Goal: Navigation & Orientation: Find specific page/section

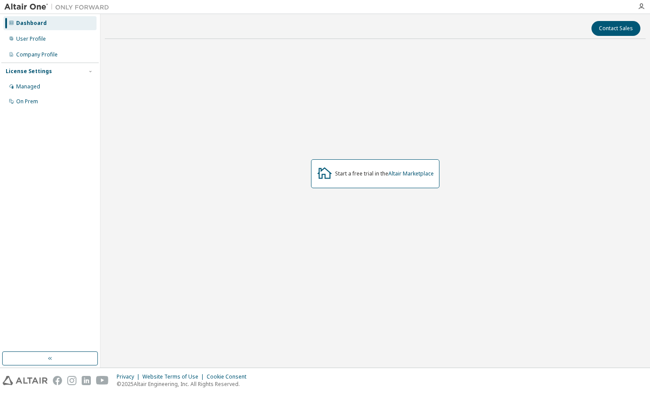
click at [209, 388] on div "Privacy Website Terms of Use Cookie Consent © 2025 Altair Engineering, Inc. All…" at bounding box center [325, 380] width 650 height 25
click at [63, 36] on div "User Profile" at bounding box center [49, 39] width 93 height 14
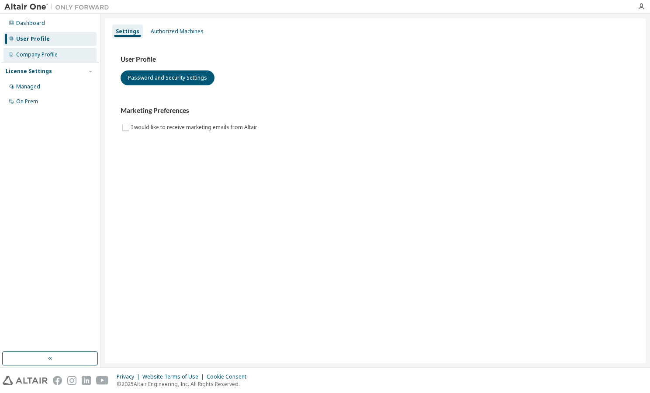
click at [61, 56] on div "Company Profile" at bounding box center [49, 55] width 93 height 14
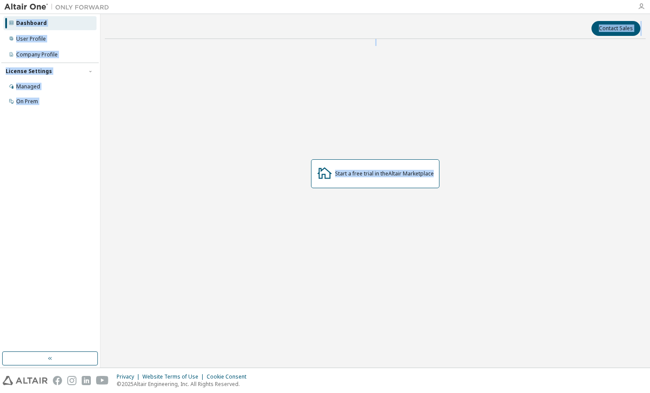
drag, startPoint x: 595, startPoint y: 120, endPoint x: 643, endPoint y: 10, distance: 120.0
click at [643, 10] on div "Dashboard User Profile Company Profile License Settings Managed On Prem Contact…" at bounding box center [325, 196] width 650 height 393
click at [643, 10] on icon "button" at bounding box center [641, 6] width 7 height 7
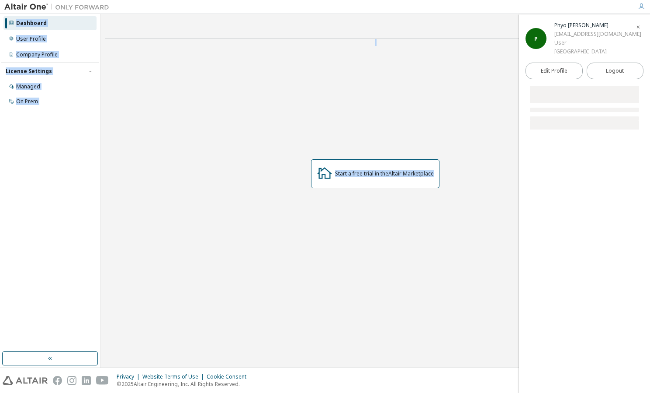
click at [643, 10] on icon "button" at bounding box center [641, 6] width 7 height 7
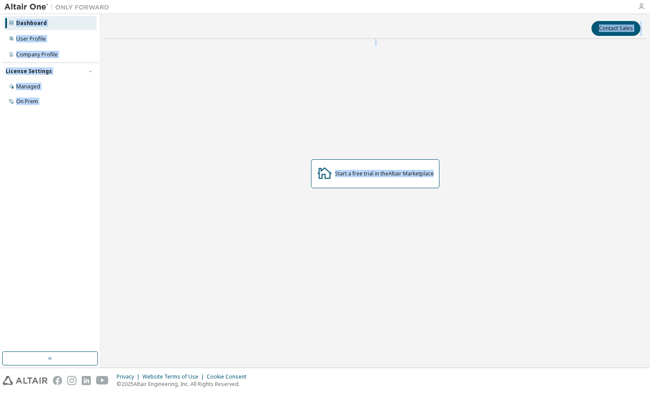
click at [643, 10] on icon "button" at bounding box center [641, 6] width 7 height 7
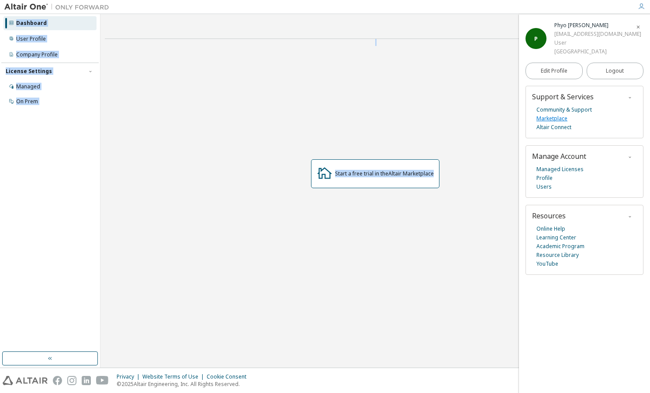
click at [558, 119] on link "Marketplace" at bounding box center [552, 118] width 31 height 9
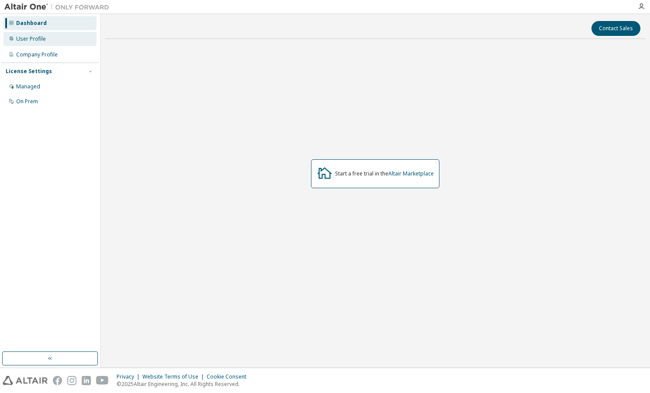
click at [54, 35] on div "User Profile" at bounding box center [49, 39] width 93 height 14
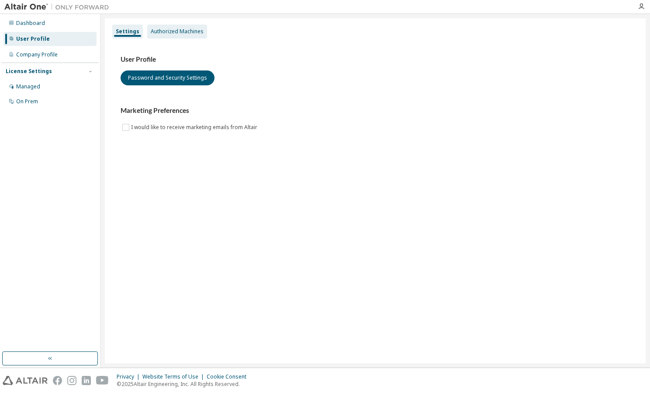
click at [175, 30] on div "Authorized Machines" at bounding box center [177, 31] width 53 height 7
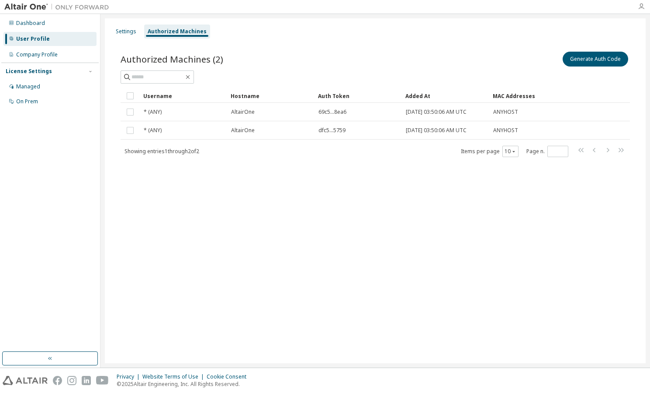
click at [644, 5] on icon "button" at bounding box center [641, 6] width 7 height 7
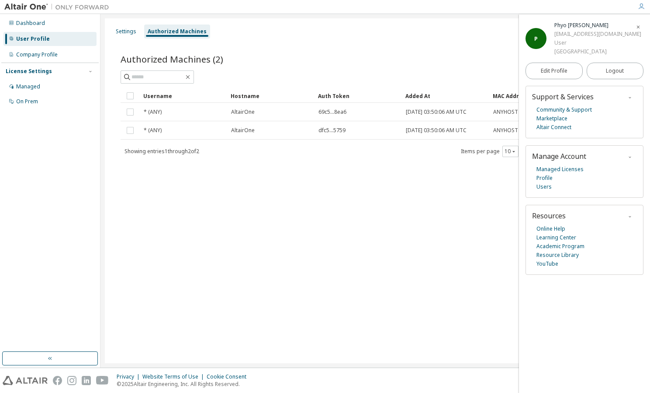
click at [386, 11] on div at bounding box center [373, 7] width 519 height 14
click at [41, 22] on div "Dashboard" at bounding box center [30, 23] width 29 height 7
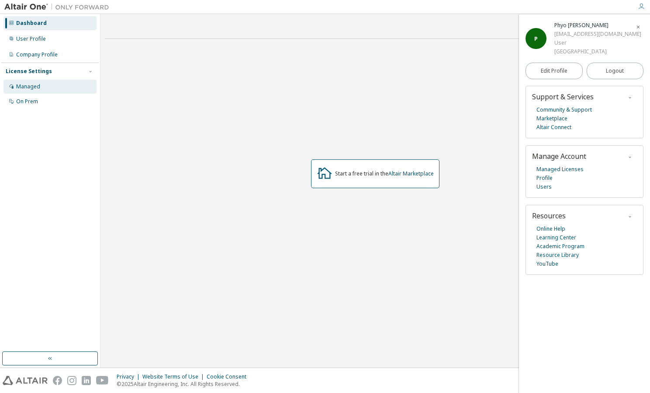
click at [42, 89] on div "Managed" at bounding box center [49, 87] width 93 height 14
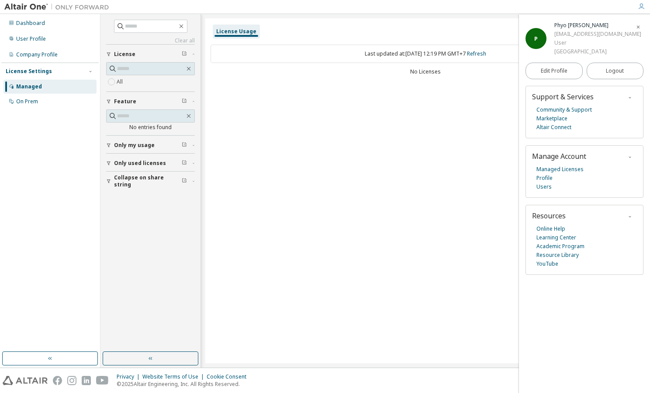
click at [426, 81] on div "Last updated at: Thu 2025-09-11 12:19 PM GMT+7 Refresh No Licenses" at bounding box center [426, 60] width 430 height 43
click at [546, 170] on link "Managed Licenses" at bounding box center [560, 169] width 47 height 9
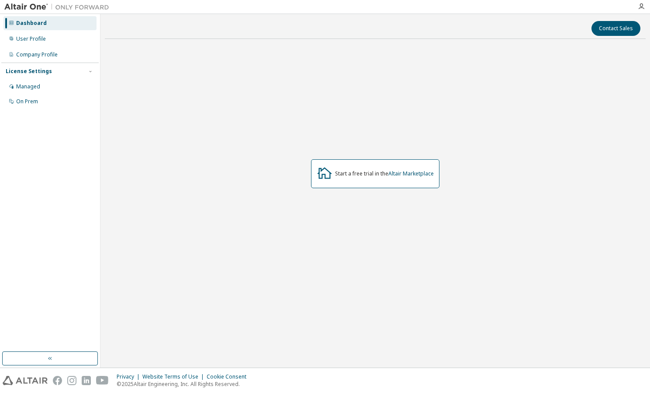
click at [30, 9] on img at bounding box center [58, 7] width 109 height 9
click at [26, 7] on img at bounding box center [58, 7] width 109 height 9
click at [39, 7] on img at bounding box center [58, 7] width 109 height 9
click at [644, 8] on icon "button" at bounding box center [641, 6] width 7 height 7
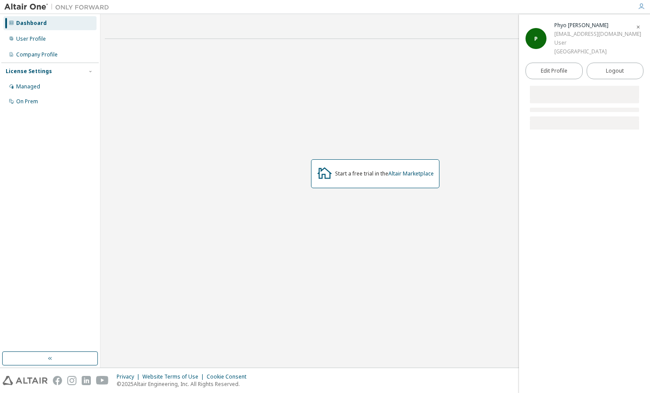
click at [540, 42] on div "P" at bounding box center [536, 38] width 21 height 21
click at [349, 95] on div "Start a free trial in the Altair Marketplace" at bounding box center [375, 173] width 541 height 255
click at [55, 56] on div "Company Profile" at bounding box center [37, 54] width 42 height 7
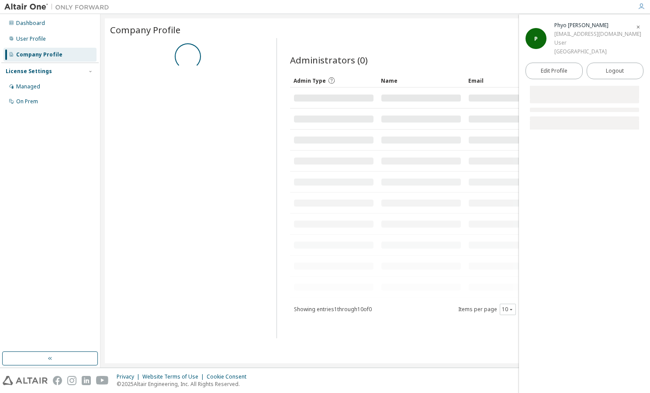
click at [55, 56] on div "Company Profile" at bounding box center [39, 54] width 46 height 7
click at [59, 36] on div "User Profile" at bounding box center [49, 39] width 93 height 14
